Goal: Task Accomplishment & Management: Manage account settings

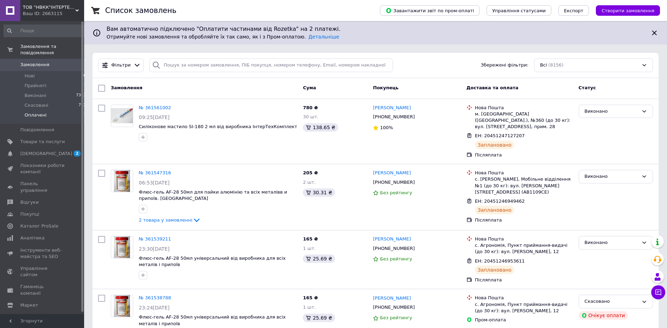
click at [56, 110] on li "Оплачені 1" at bounding box center [45, 116] width 90 height 13
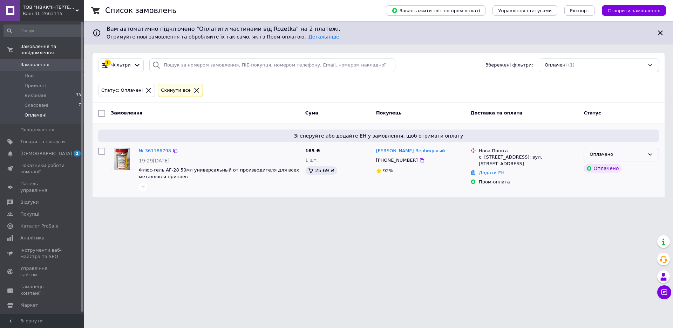
click at [650, 152] on div "Оплачено" at bounding box center [621, 155] width 75 height 14
click at [636, 170] on li "Прийнято" at bounding box center [621, 169] width 75 height 13
click at [157, 151] on link "№ 361186798" at bounding box center [155, 150] width 32 height 5
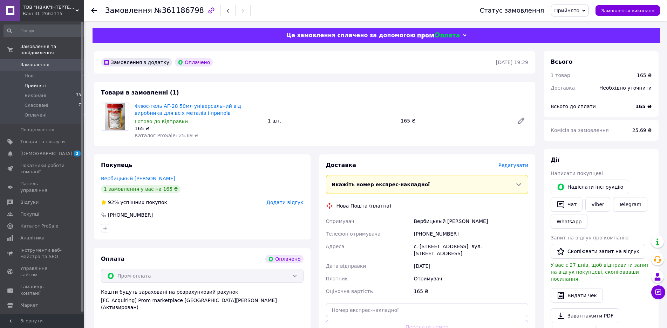
click at [59, 81] on li "Прийняті 2" at bounding box center [45, 86] width 90 height 10
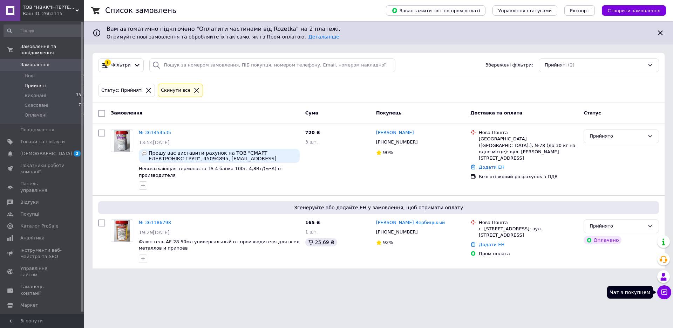
click at [664, 290] on icon at bounding box center [665, 293] width 6 height 6
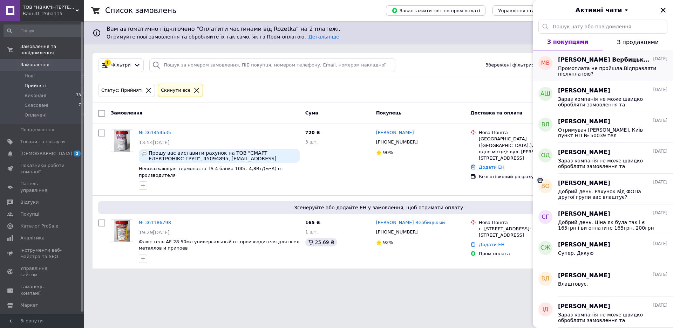
click at [616, 67] on span "Промоплата не пройшла.Відправляти післяплатою?" at bounding box center [608, 71] width 100 height 11
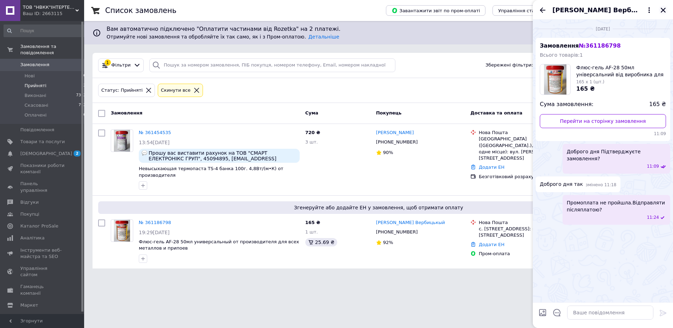
click at [663, 9] on icon "Закрити" at bounding box center [663, 10] width 6 height 6
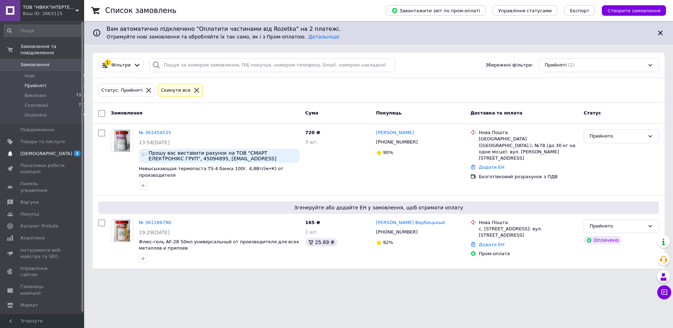
click at [57, 151] on span "[DEMOGRAPHIC_DATA]" at bounding box center [42, 154] width 45 height 6
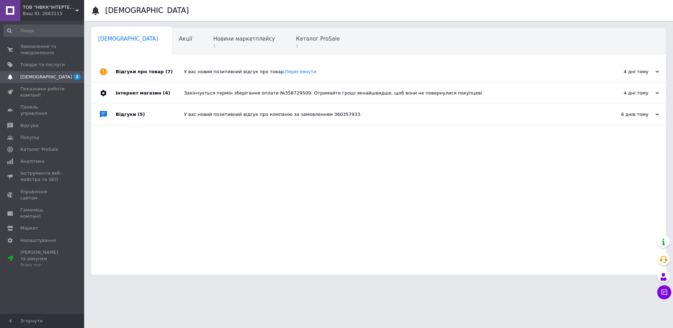
click at [334, 68] on div "У вас новий позитивний відгук про товар. [GEOGRAPHIC_DATA]" at bounding box center [386, 71] width 405 height 21
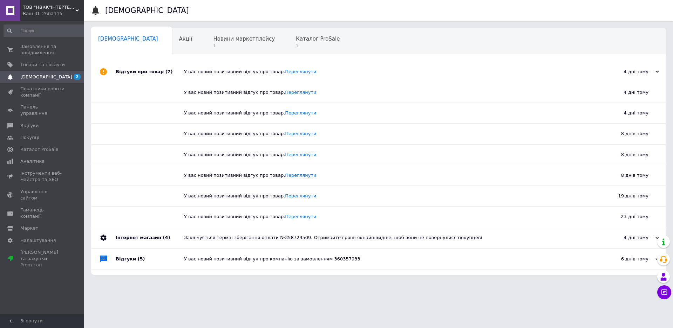
click at [262, 259] on div "У вас новий позитивний відгук про компанію за замовленням 360357933." at bounding box center [386, 259] width 405 height 6
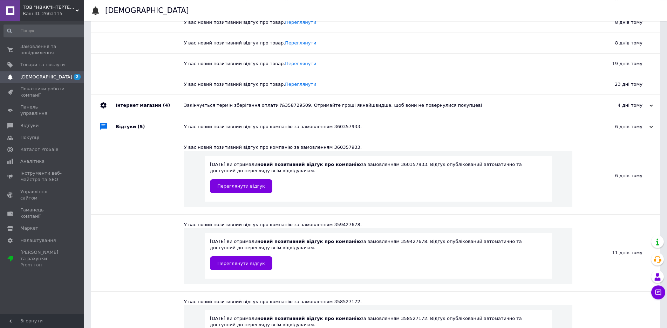
scroll to position [143, 0]
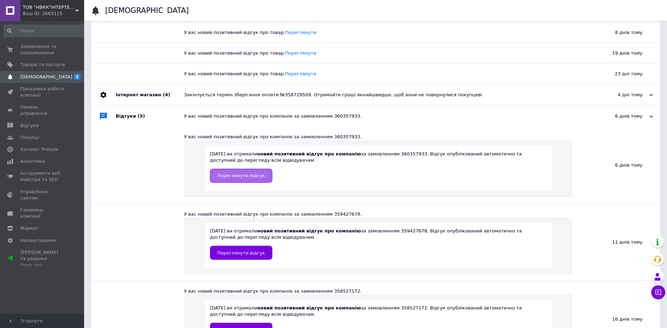
click at [250, 178] on span "Переглянути відгук" at bounding box center [241, 175] width 48 height 5
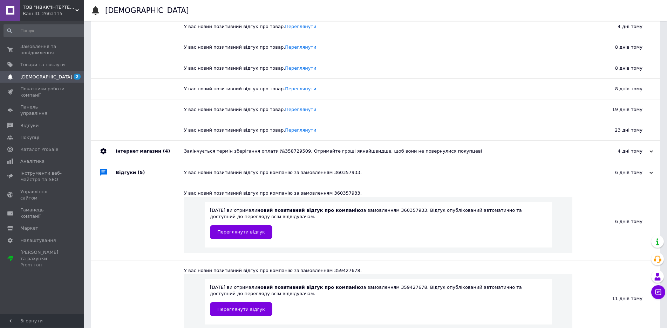
scroll to position [0, 0]
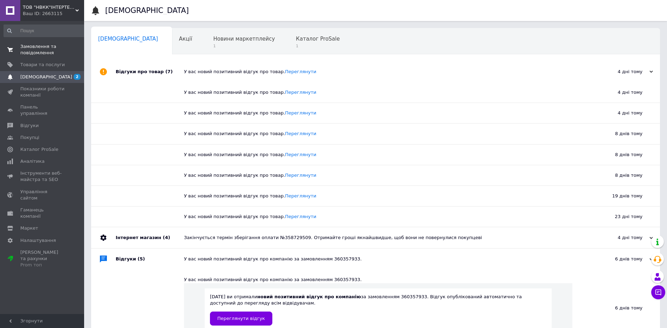
click at [63, 48] on span "Замовлення та повідомлення" at bounding box center [42, 49] width 45 height 13
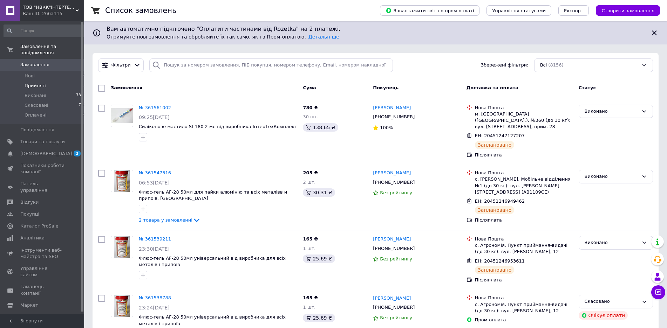
click at [54, 81] on li "Прийняті 2" at bounding box center [45, 86] width 90 height 10
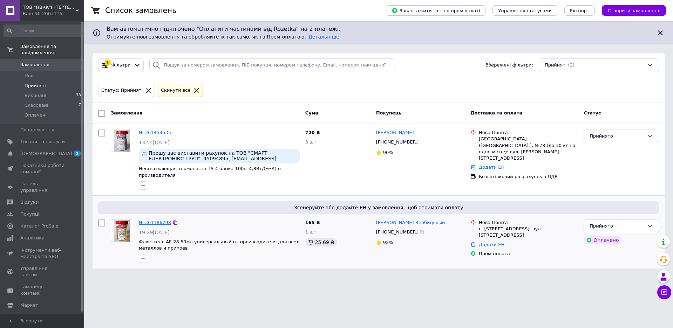
click at [152, 220] on link "№ 361186798" at bounding box center [155, 222] width 32 height 5
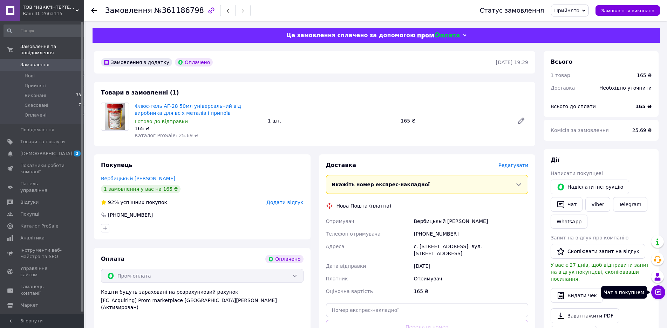
click at [658, 292] on icon at bounding box center [659, 293] width 6 height 6
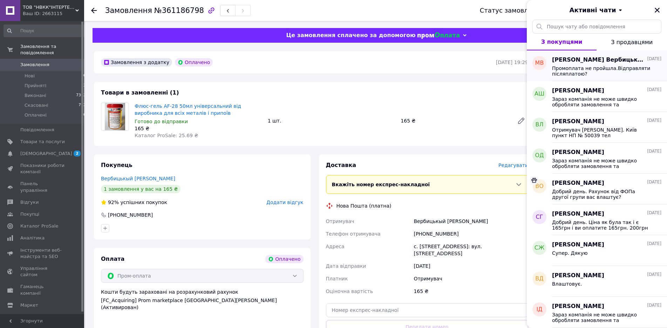
click at [625, 68] on span "Промоплата не пройшла.Відправляти післяплатою?" at bounding box center [602, 71] width 100 height 11
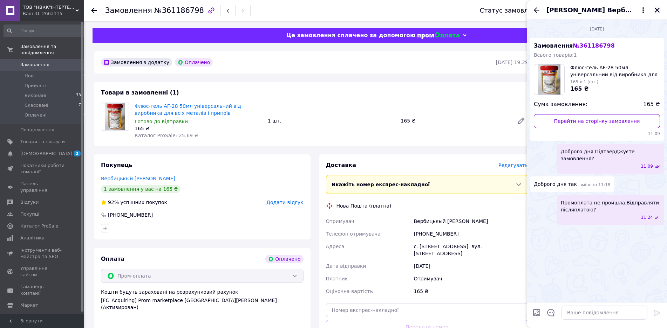
click at [657, 11] on icon "Закрити" at bounding box center [657, 10] width 6 height 6
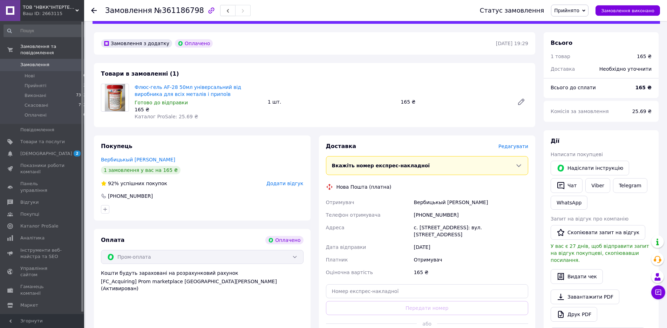
scroll to position [36, 0]
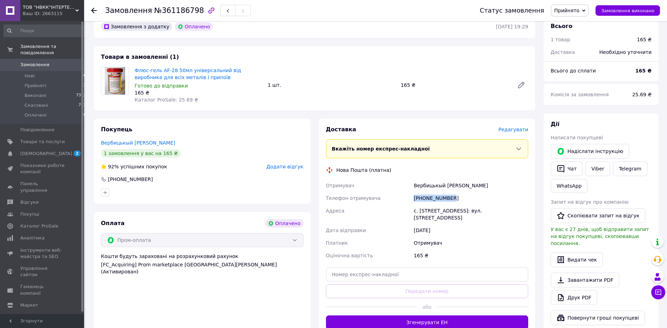
drag, startPoint x: 452, startPoint y: 198, endPoint x: 469, endPoint y: 192, distance: 17.5
click at [407, 198] on div "Отримувач Вербицькый [PERSON_NAME] Телефон отримувача [PHONE_NUMBER] Адреса с. …" at bounding box center [427, 220] width 205 height 83
copy div "Телефон отримувача [PHONE_NUMBER]"
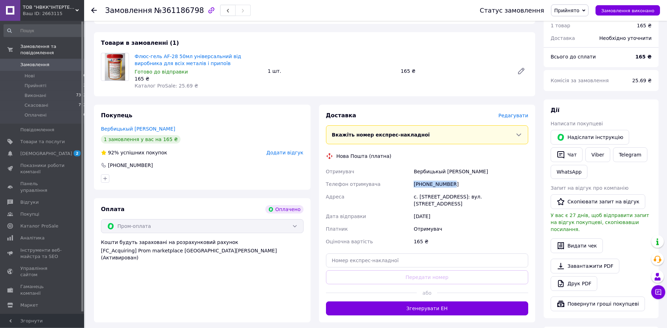
scroll to position [72, 0]
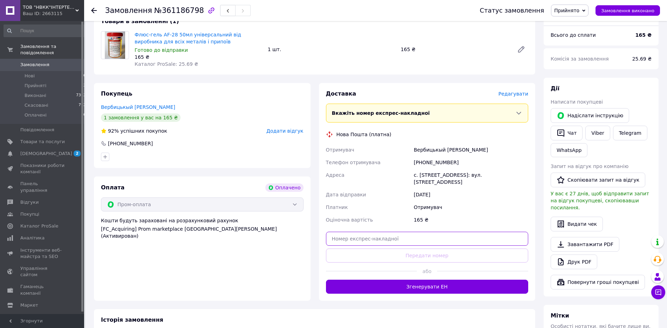
click at [418, 233] on input "text" at bounding box center [427, 239] width 203 height 14
paste input "20451247379690"
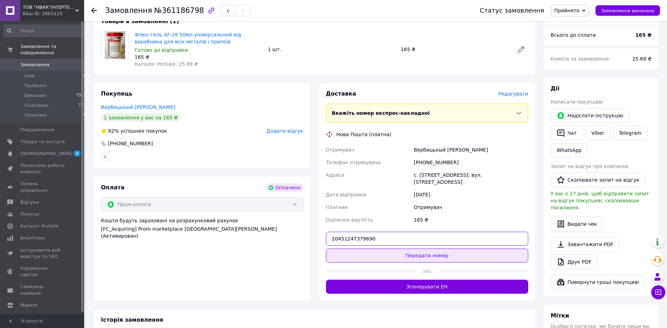
type input "20451247379690"
click at [435, 249] on button "Передати номер" at bounding box center [427, 256] width 203 height 14
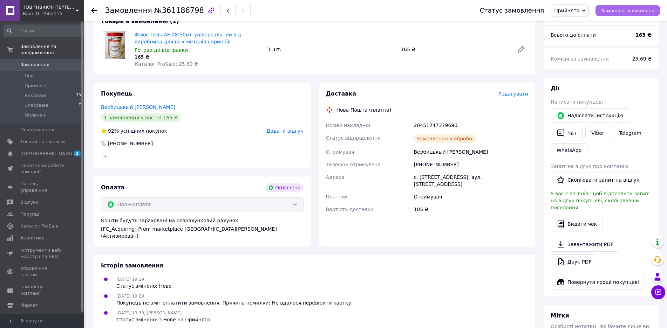
click at [617, 11] on span "Замовлення виконано" at bounding box center [627, 10] width 53 height 5
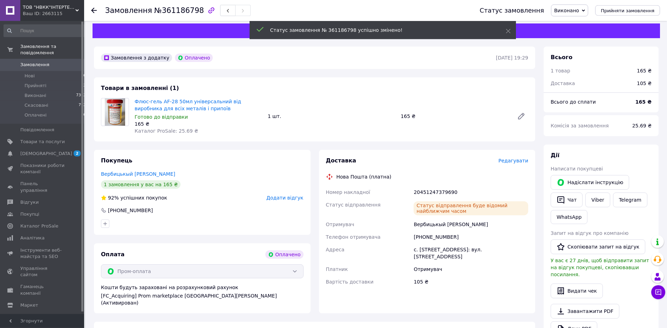
scroll to position [0, 0]
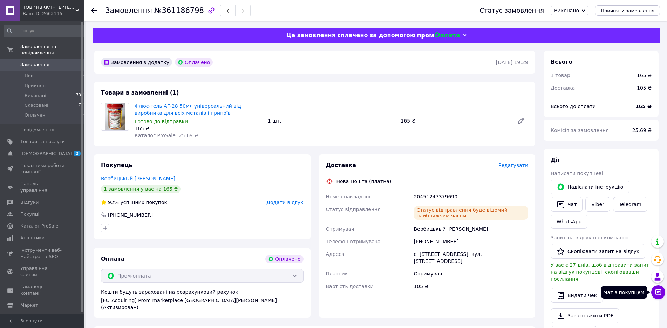
click at [659, 292] on icon at bounding box center [658, 292] width 7 height 7
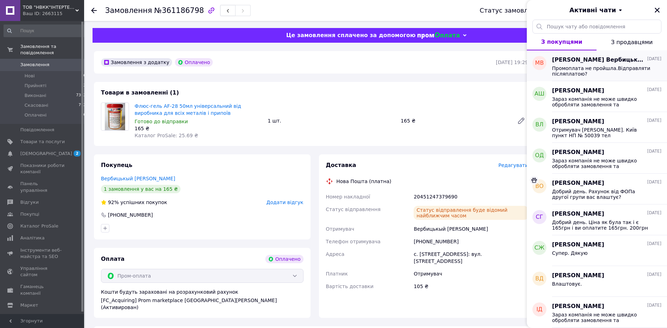
click at [618, 69] on span "Промоплата не пройшла.Відправляти післяплатою?" at bounding box center [602, 71] width 100 height 11
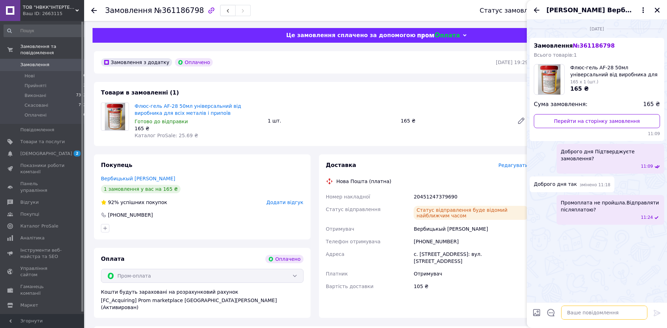
drag, startPoint x: 576, startPoint y: 313, endPoint x: 562, endPoint y: 235, distance: 79.8
click at [576, 310] on textarea at bounding box center [604, 313] width 86 height 14
type textarea "Дякую за замовлення.Посилку відправили."
click at [656, 312] on icon at bounding box center [657, 313] width 8 height 8
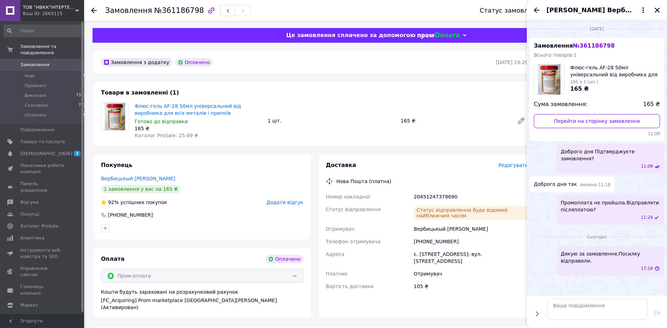
scroll to position [0, 0]
click at [657, 9] on icon "Закрити" at bounding box center [657, 10] width 6 height 6
